Goal: Find specific page/section: Find specific page/section

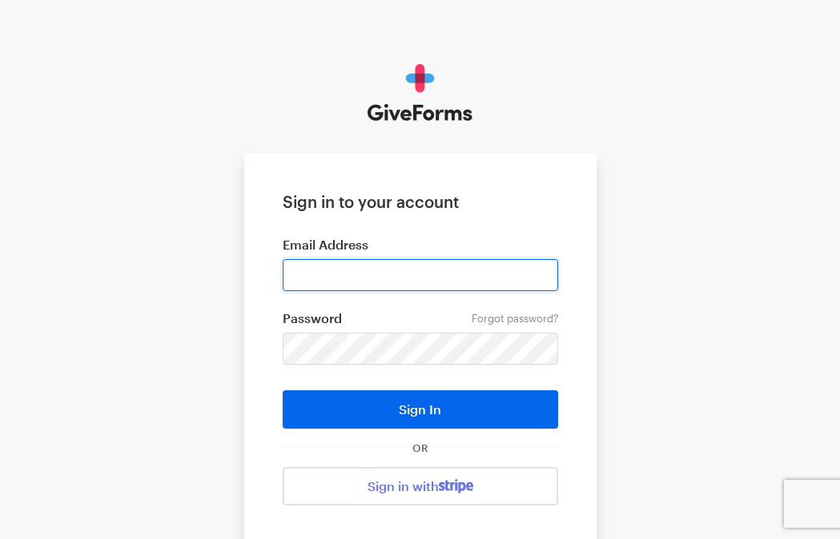
type input "[EMAIL_ADDRESS][DOMAIN_NAME]"
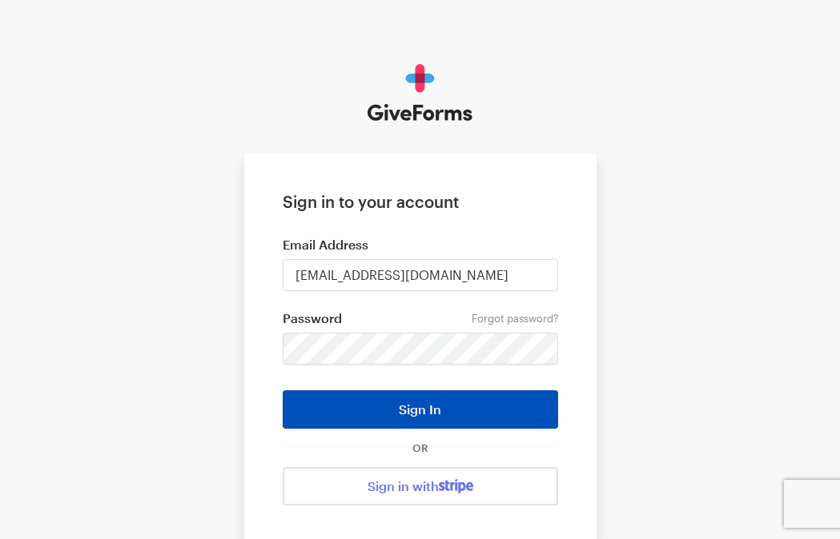
click at [379, 410] on button "Sign In" at bounding box center [420, 410] width 275 height 38
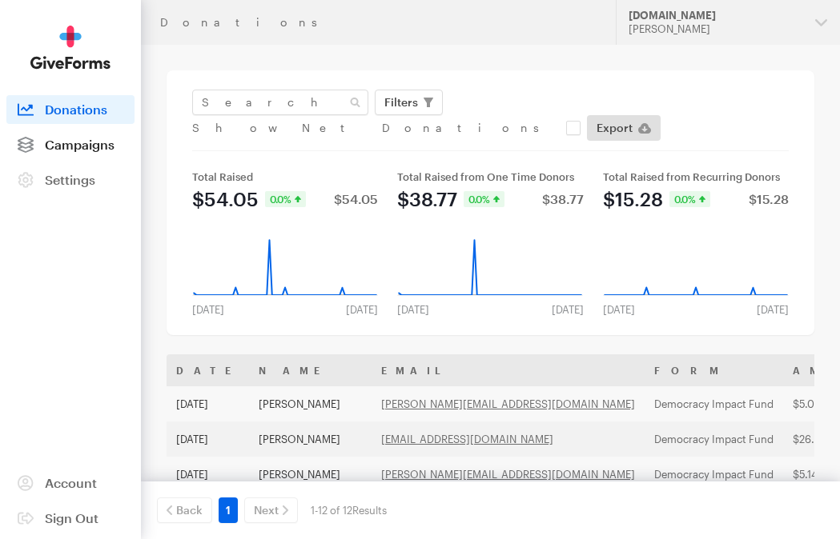
click at [85, 144] on span "Campaigns" at bounding box center [80, 144] width 70 height 15
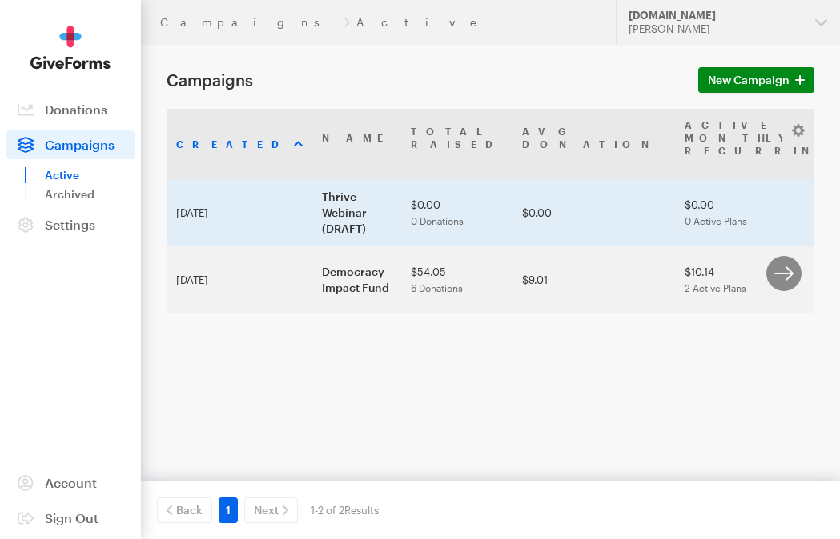
click at [312, 213] on td "Thrive Webinar (DRAFT)" at bounding box center [356, 212] width 89 height 67
